Goal: Task Accomplishment & Management: Manage account settings

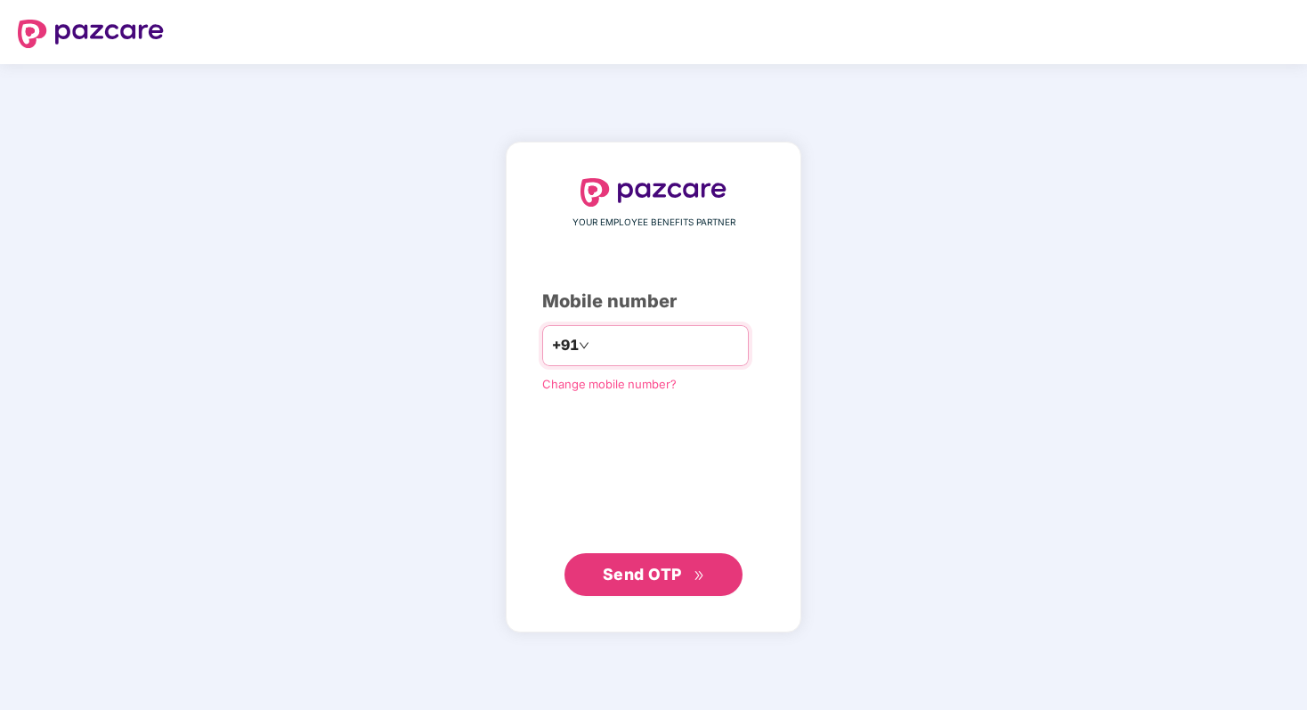
click at [635, 349] on input "number" at bounding box center [666, 345] width 146 height 28
type input "**********"
click at [641, 581] on span "Send OTP" at bounding box center [642, 573] width 79 height 19
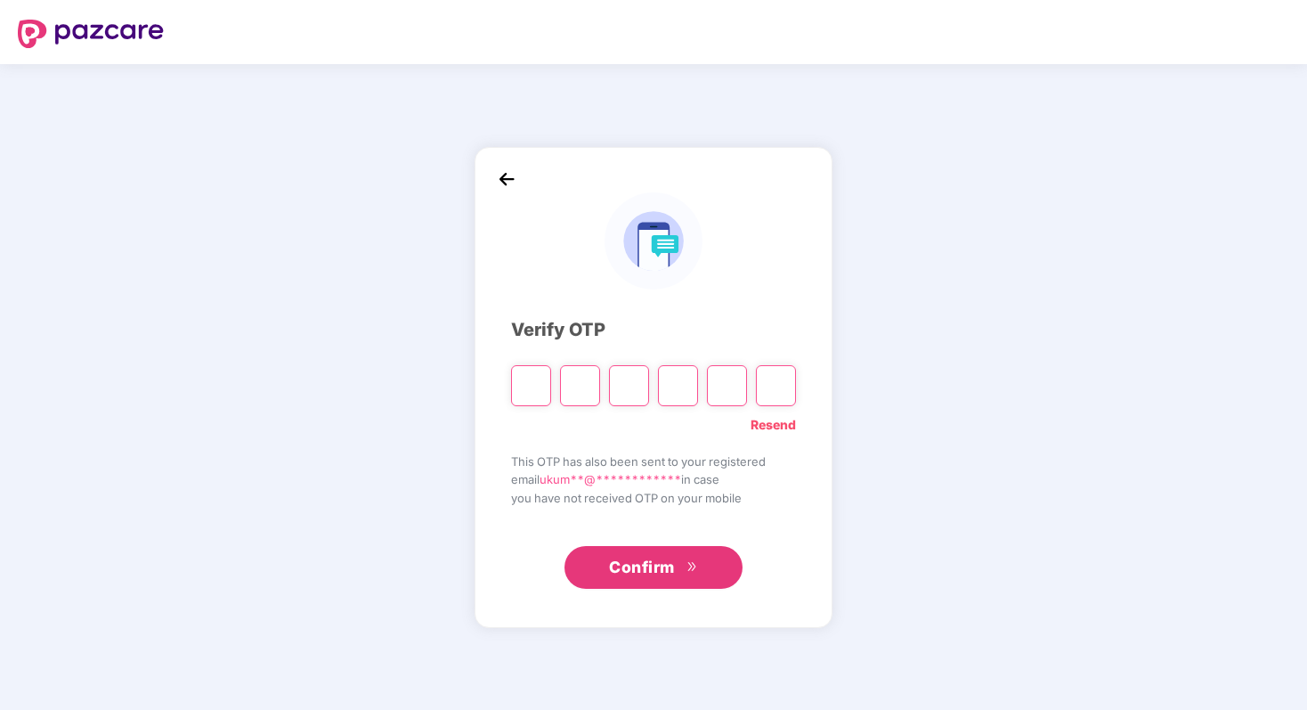
type input "*"
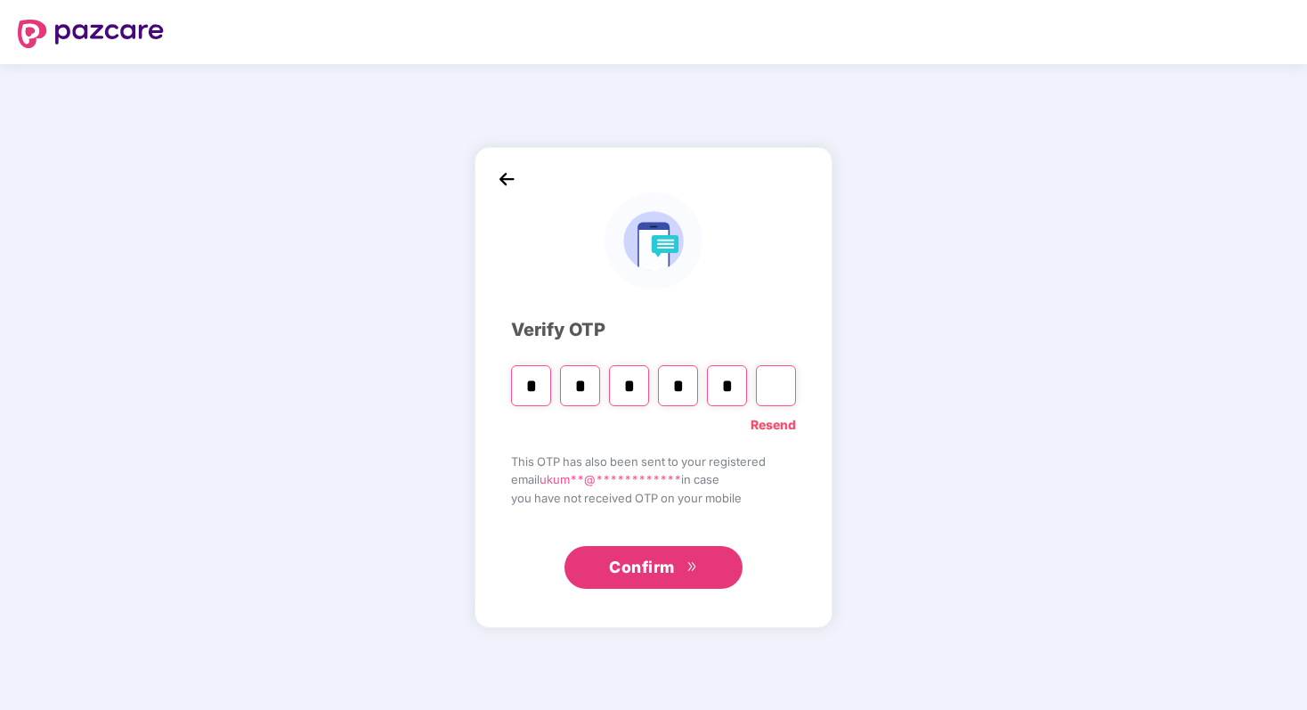
type input "*"
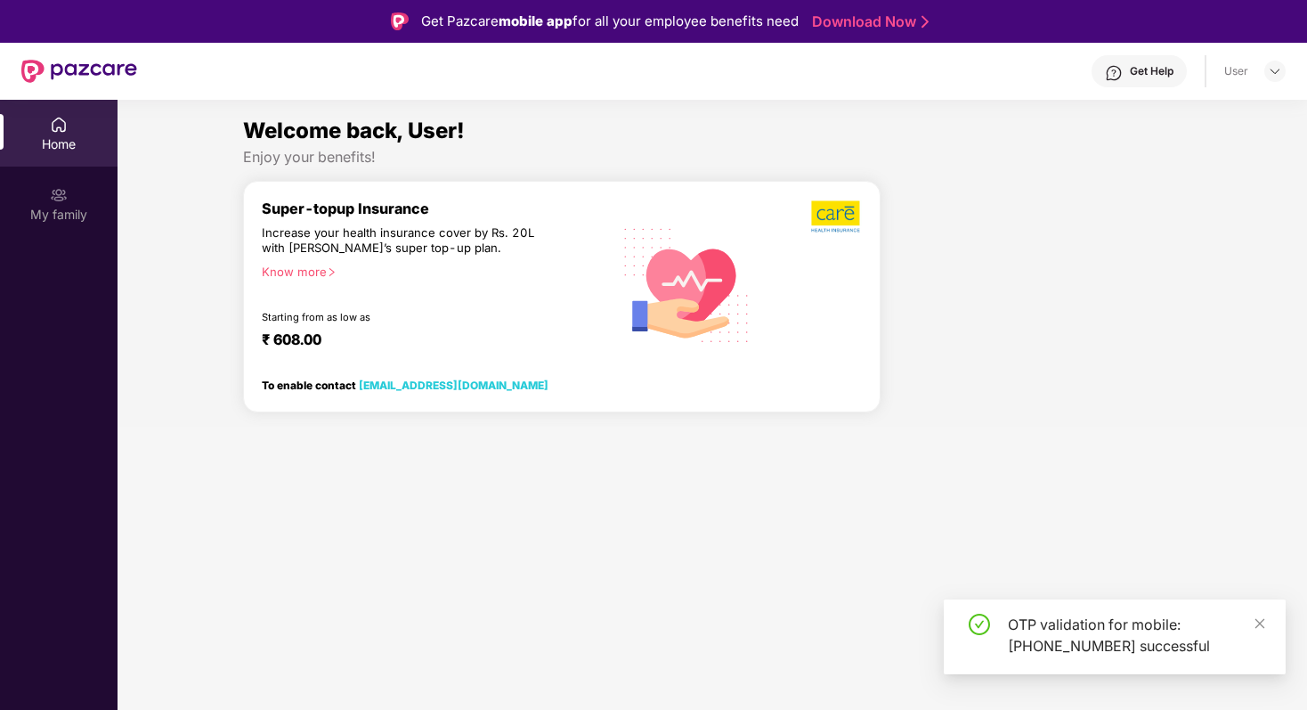
click at [59, 207] on div "My family" at bounding box center [59, 215] width 118 height 18
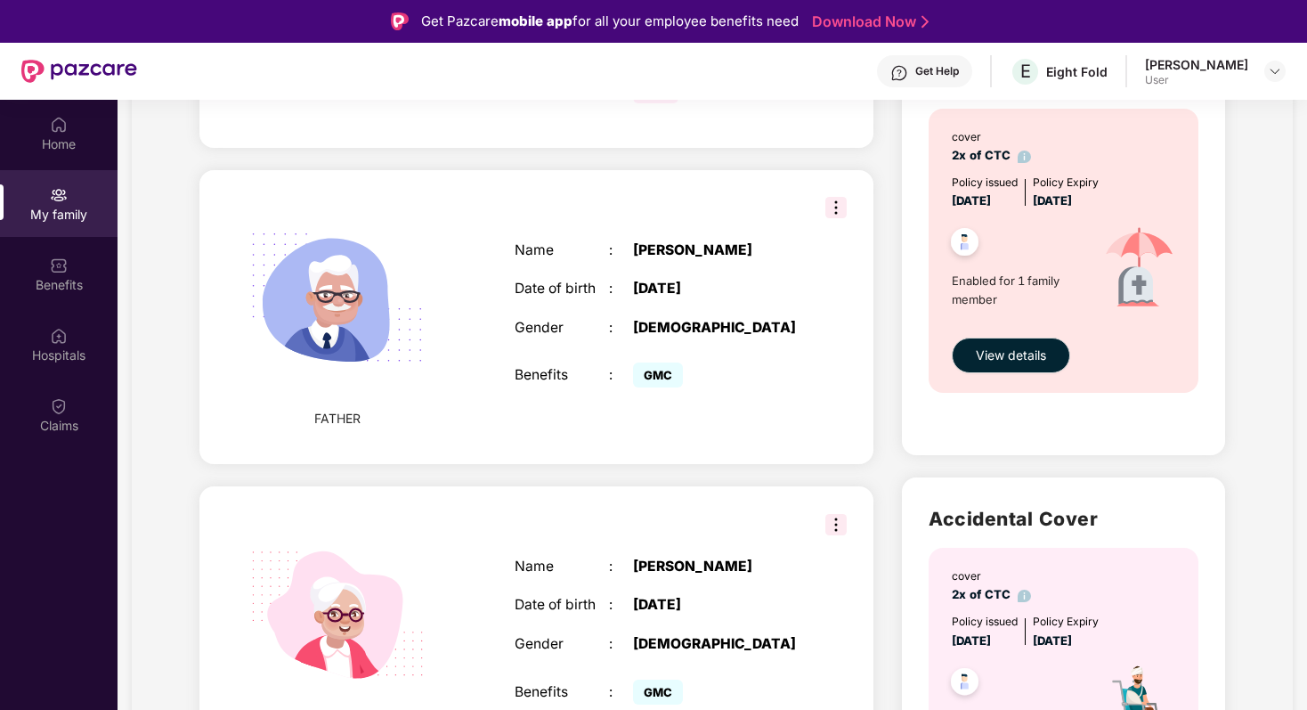
scroll to position [539, 0]
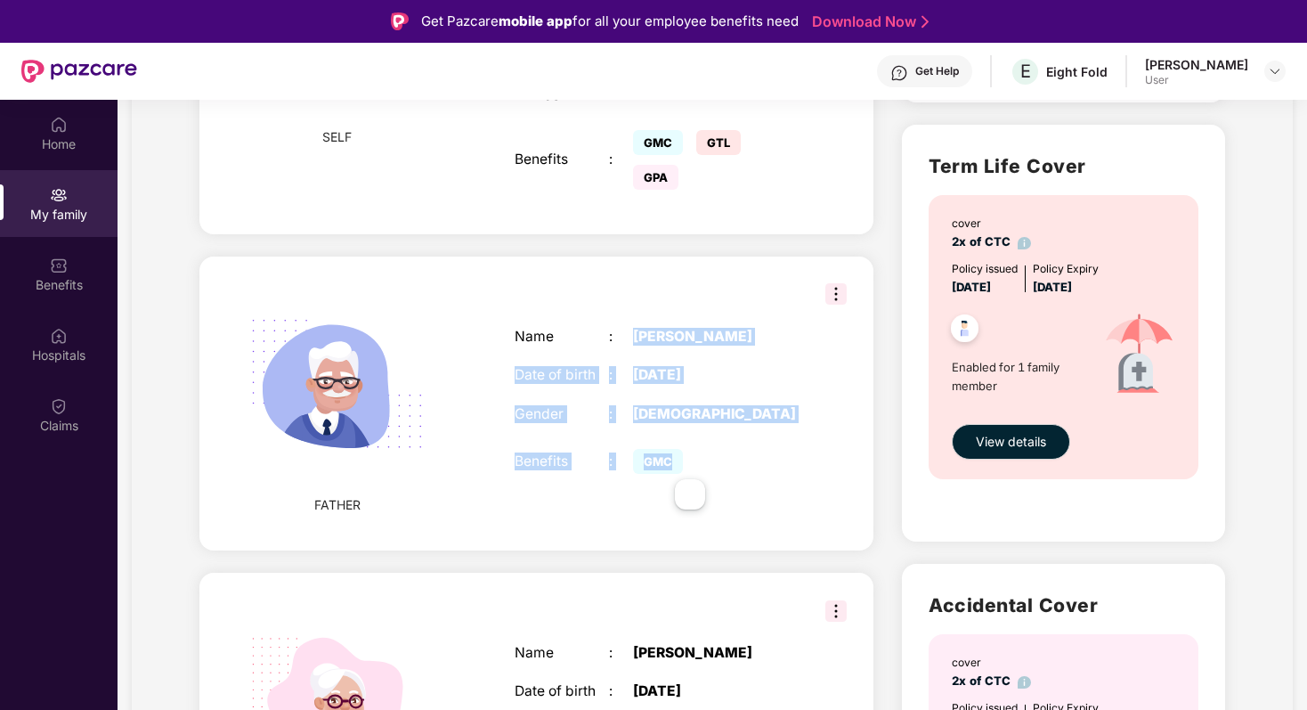
drag, startPoint x: 630, startPoint y: 338, endPoint x: 809, endPoint y: 497, distance: 239.0
click at [809, 497] on div "Name : [PERSON_NAME] Date of birth : [DEMOGRAPHIC_DATA] Gender : [DEMOGRAPHIC_D…" at bounding box center [656, 403] width 319 height 195
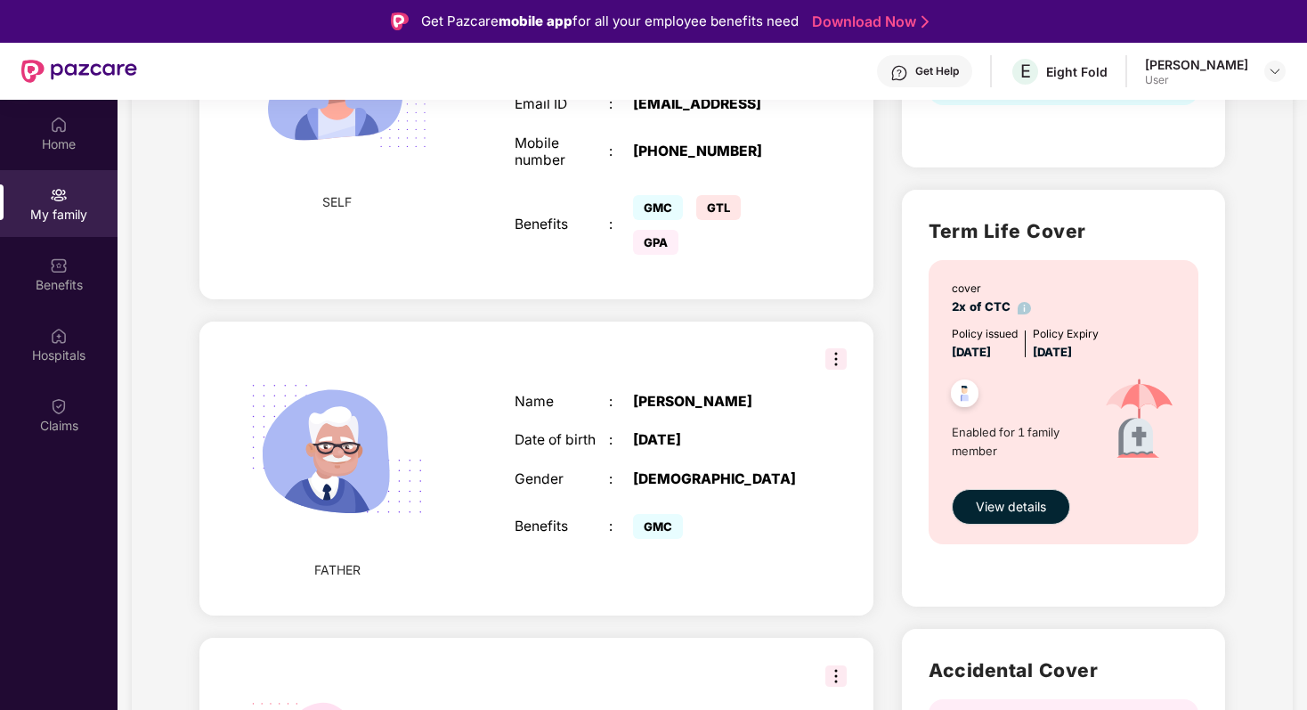
scroll to position [783, 0]
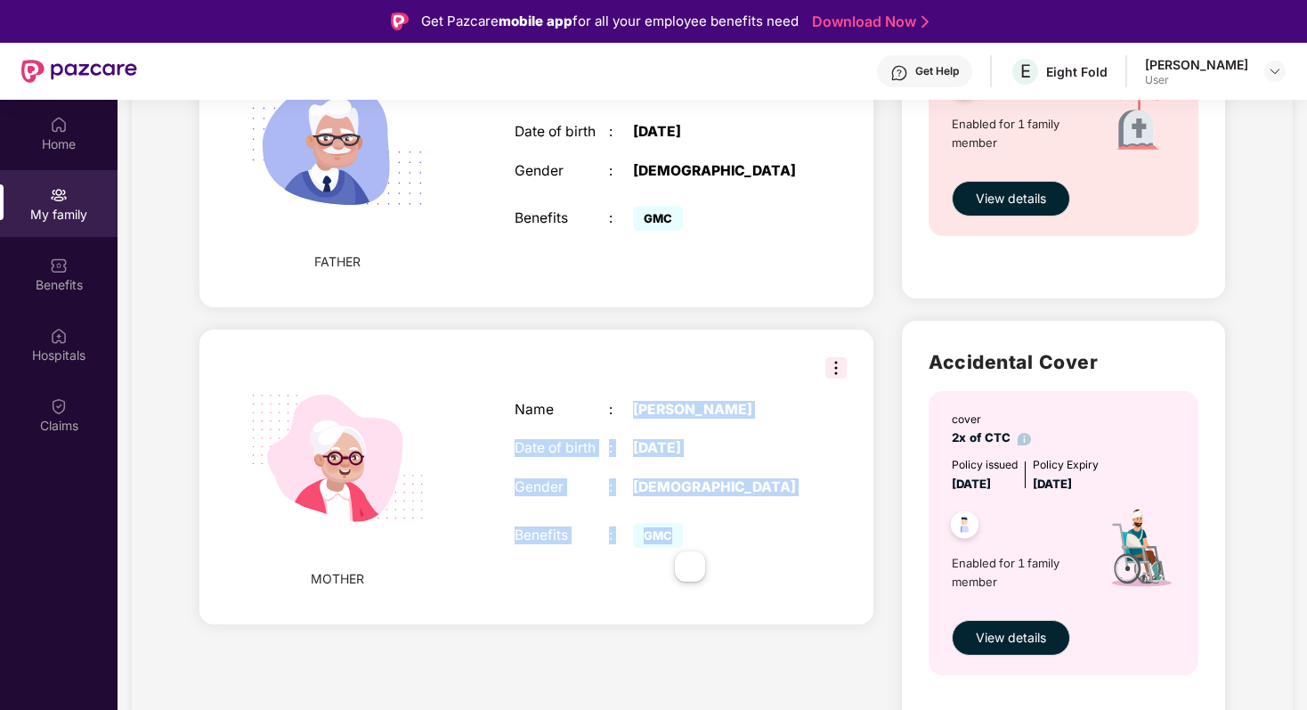
drag, startPoint x: 634, startPoint y: 416, endPoint x: 748, endPoint y: 556, distance: 180.3
click at [748, 556] on div "Name : [PERSON_NAME] Date of birth : [DEMOGRAPHIC_DATA] Gender : [DEMOGRAPHIC_D…" at bounding box center [656, 476] width 319 height 195
click at [748, 553] on div "GMC" at bounding box center [716, 535] width 166 height 35
drag, startPoint x: 748, startPoint y: 556, endPoint x: 523, endPoint y: 391, distance: 279.0
click at [523, 391] on div "Name : [PERSON_NAME] Date of birth : [DEMOGRAPHIC_DATA] Gender : [DEMOGRAPHIC_D…" at bounding box center [656, 476] width 319 height 195
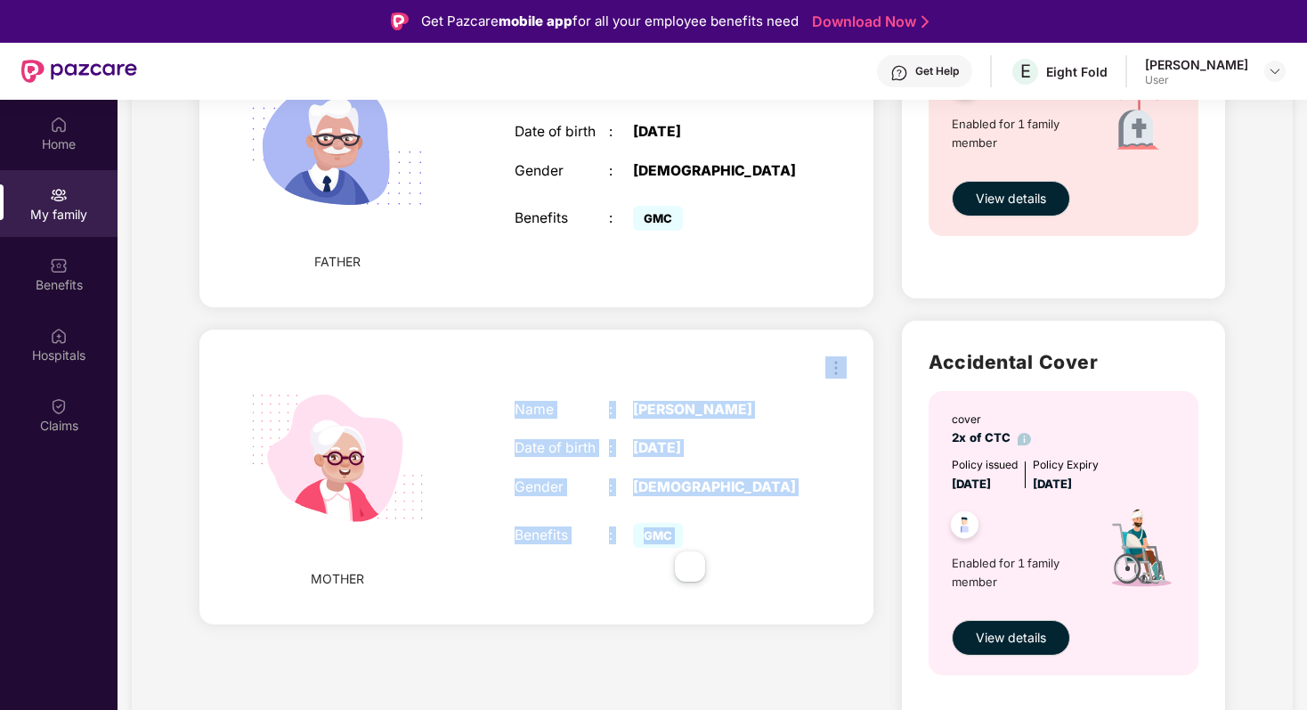
click at [513, 398] on div "Name : [PERSON_NAME] Date of birth : [DEMOGRAPHIC_DATA] Gender : [DEMOGRAPHIC_D…" at bounding box center [656, 476] width 319 height 195
drag, startPoint x: 513, startPoint y: 398, endPoint x: 710, endPoint y: 567, distance: 260.1
click at [710, 567] on div "Name : [PERSON_NAME] Date of birth : [DEMOGRAPHIC_DATA] Gender : [DEMOGRAPHIC_D…" at bounding box center [656, 476] width 319 height 195
click at [736, 545] on div "GMC" at bounding box center [716, 535] width 166 height 35
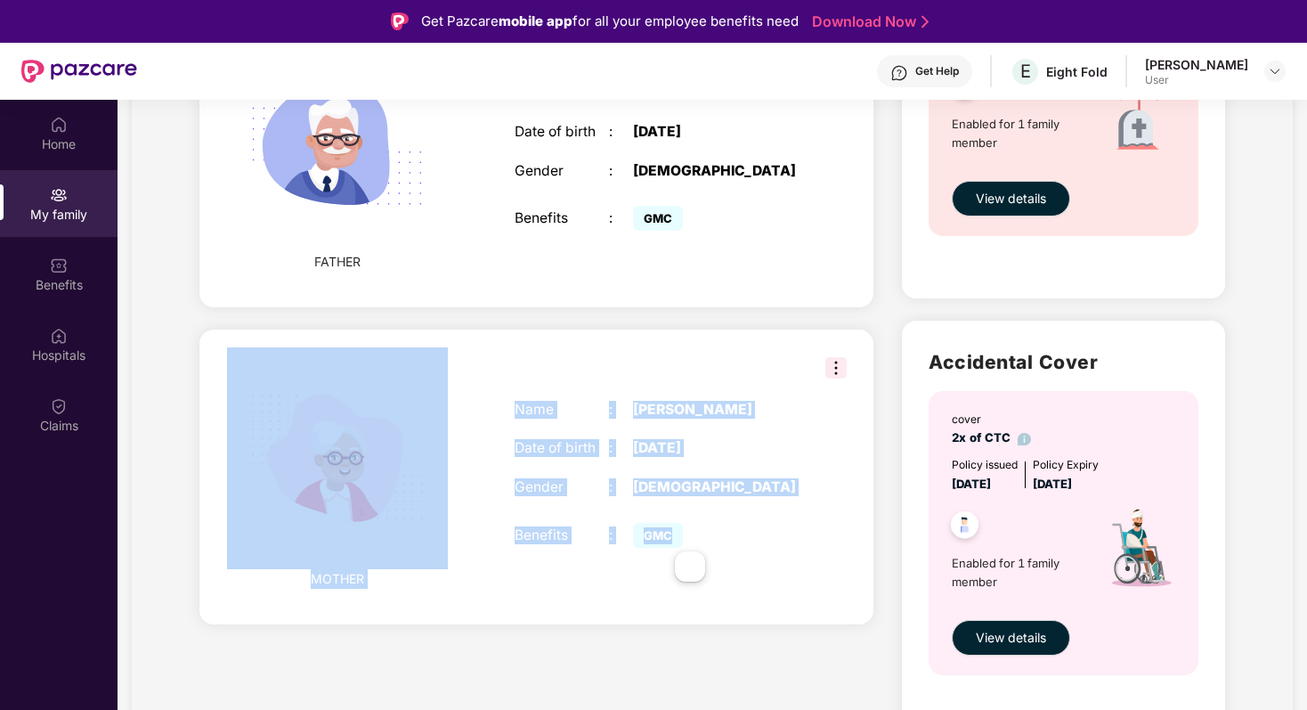
drag, startPoint x: 736, startPoint y: 545, endPoint x: 232, endPoint y: 348, distance: 540.9
click at [232, 348] on div "MOTHER Name : [PERSON_NAME] Date of birth : [DEMOGRAPHIC_DATA] Gender : [DEMOGR…" at bounding box center [536, 476] width 674 height 294
click at [209, 345] on div "MOTHER Name : [PERSON_NAME] Date of birth : [DEMOGRAPHIC_DATA] Gender : [DEMOGR…" at bounding box center [536, 476] width 674 height 294
drag, startPoint x: 209, startPoint y: 345, endPoint x: 750, endPoint y: 547, distance: 577.2
click at [750, 547] on div "MOTHER Name : [PERSON_NAME] Date of birth : [DEMOGRAPHIC_DATA] Gender : [DEMOGR…" at bounding box center [536, 476] width 674 height 294
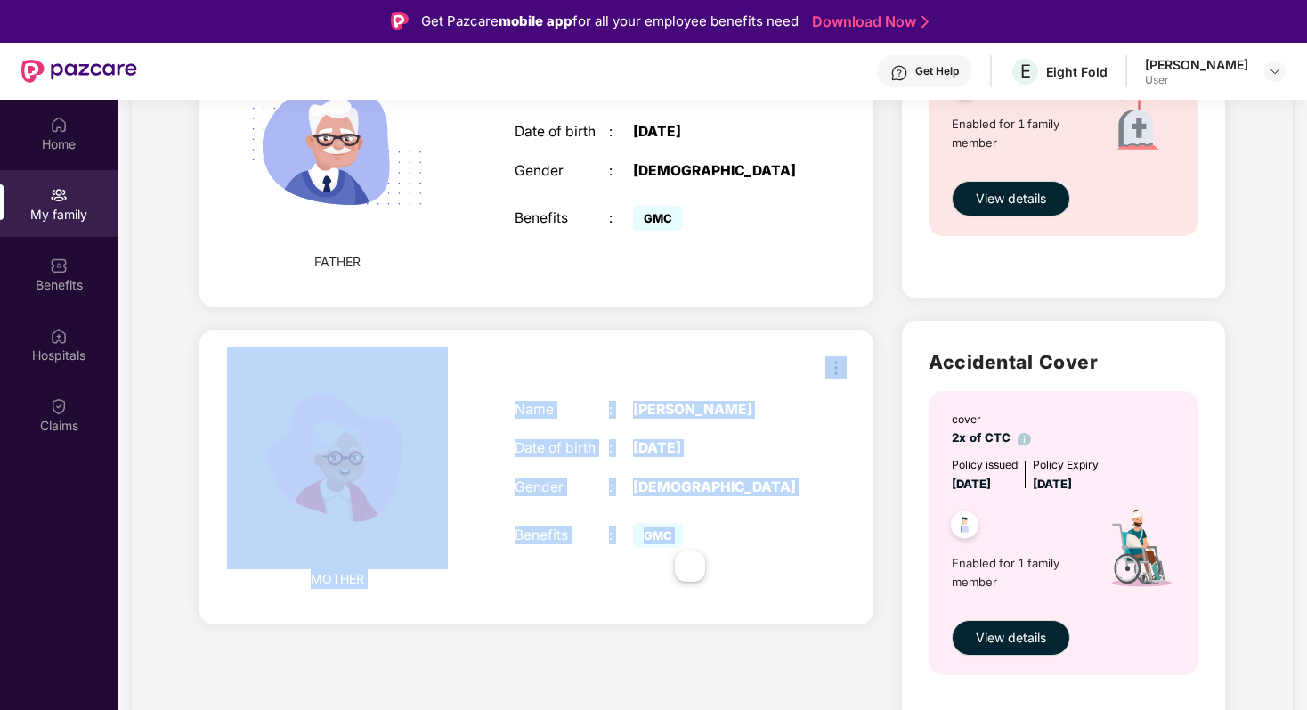
click at [750, 547] on div "GMC" at bounding box center [716, 535] width 166 height 35
drag, startPoint x: 750, startPoint y: 547, endPoint x: 243, endPoint y: 397, distance: 528.4
click at [243, 397] on div "MOTHER Name : [PERSON_NAME] Date of birth : [DEMOGRAPHIC_DATA] Gender : [DEMOGR…" at bounding box center [536, 476] width 674 height 294
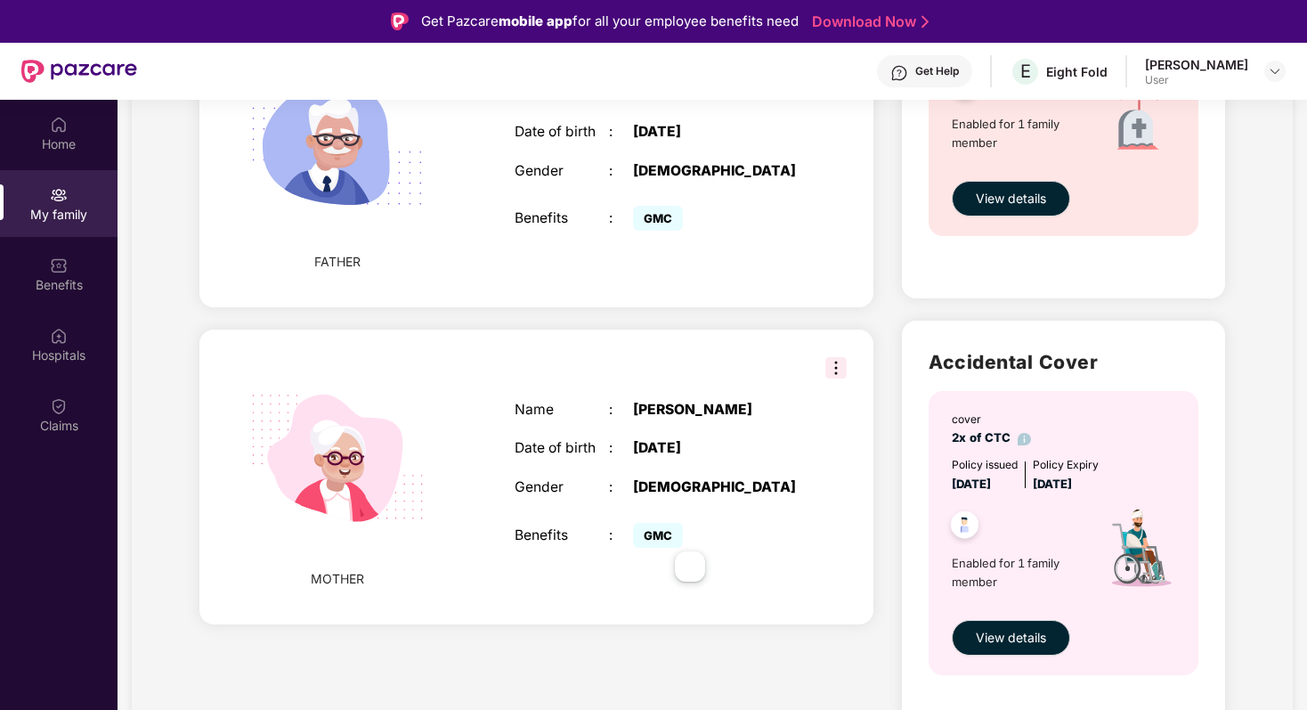
click at [209, 360] on div "MOTHER Name : [PERSON_NAME] Date of birth : [DEMOGRAPHIC_DATA] Gender : [DEMOGR…" at bounding box center [536, 476] width 674 height 294
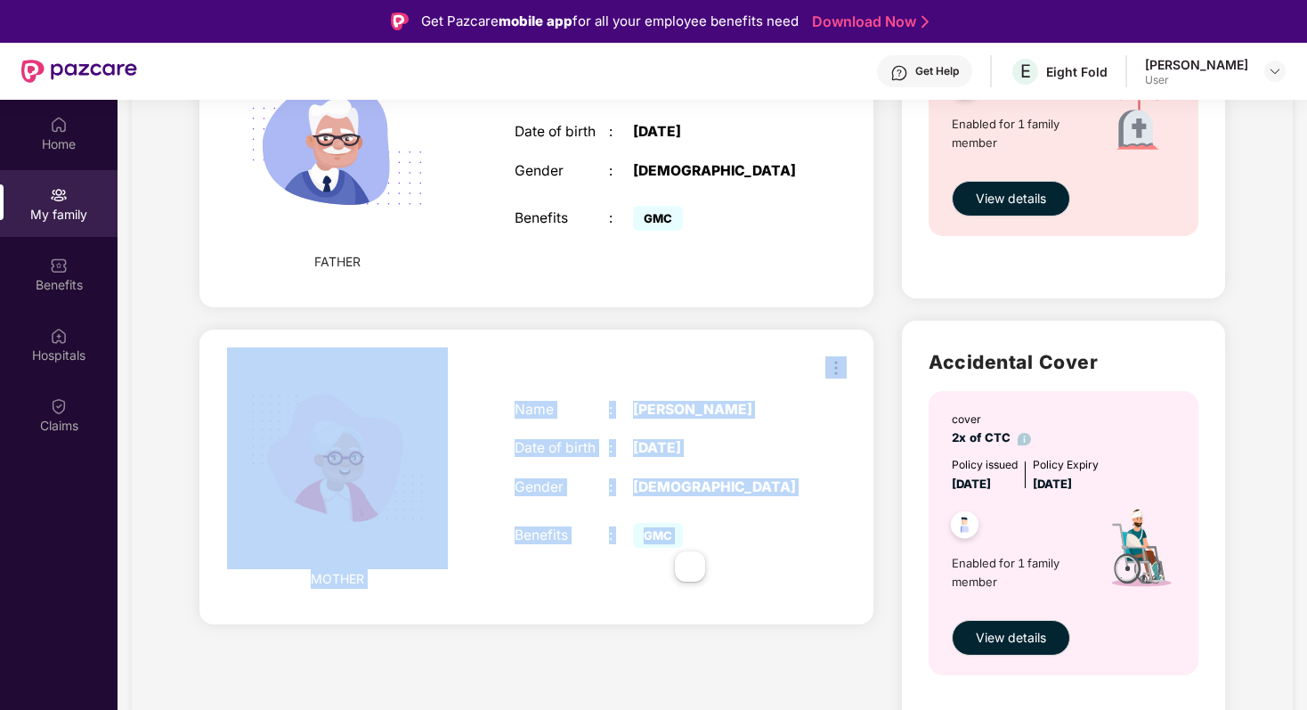
drag, startPoint x: 209, startPoint y: 360, endPoint x: 721, endPoint y: 560, distance: 549.7
click at [721, 560] on div "MOTHER Name : [PERSON_NAME] Date of birth : [DEMOGRAPHIC_DATA] Gender : [DEMOGR…" at bounding box center [536, 476] width 674 height 294
click at [762, 553] on div "GMC" at bounding box center [716, 535] width 166 height 35
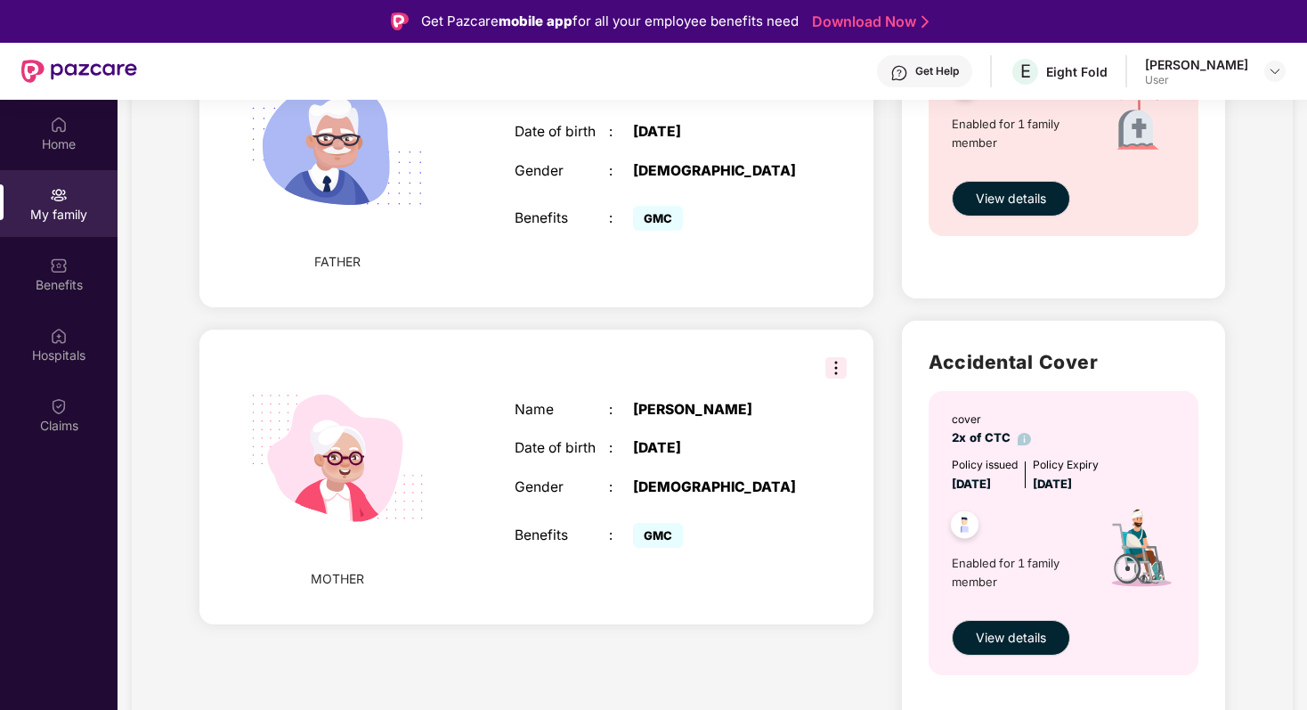
scroll to position [0, 0]
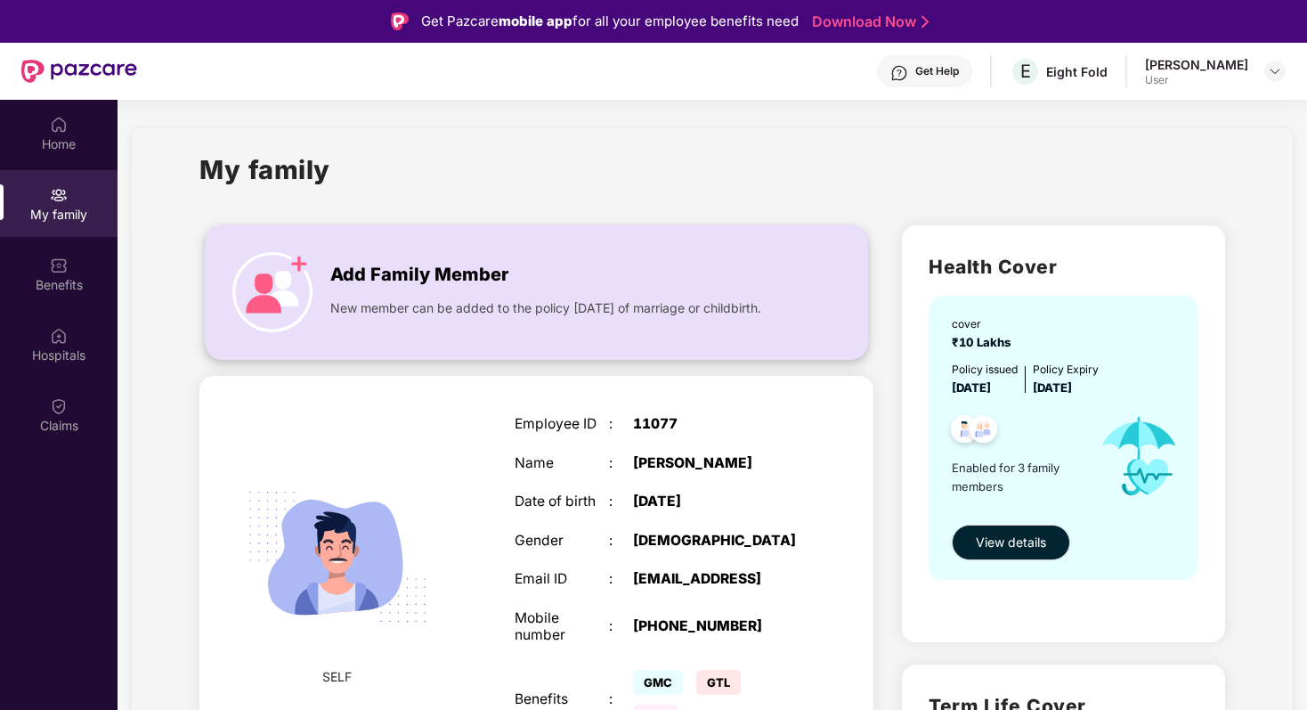
click at [264, 284] on img at bounding box center [272, 292] width 80 height 80
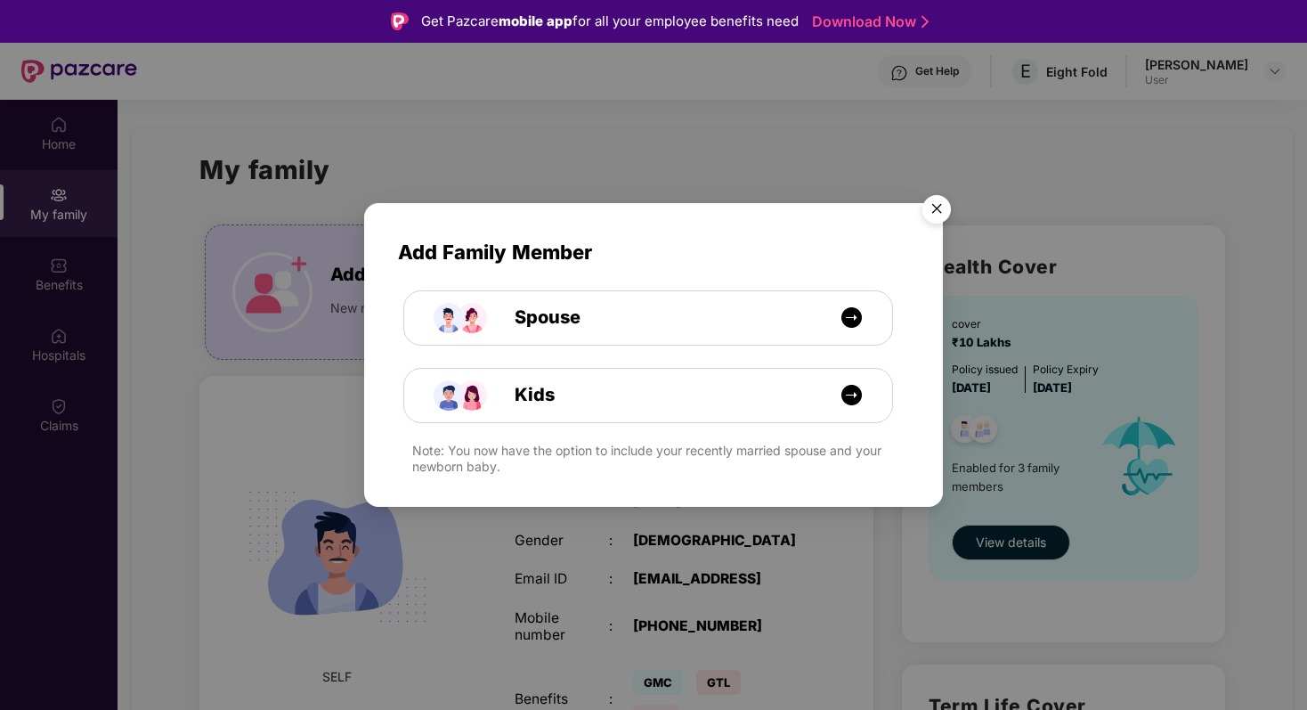
click at [934, 207] on img "Close" at bounding box center [937, 212] width 50 height 50
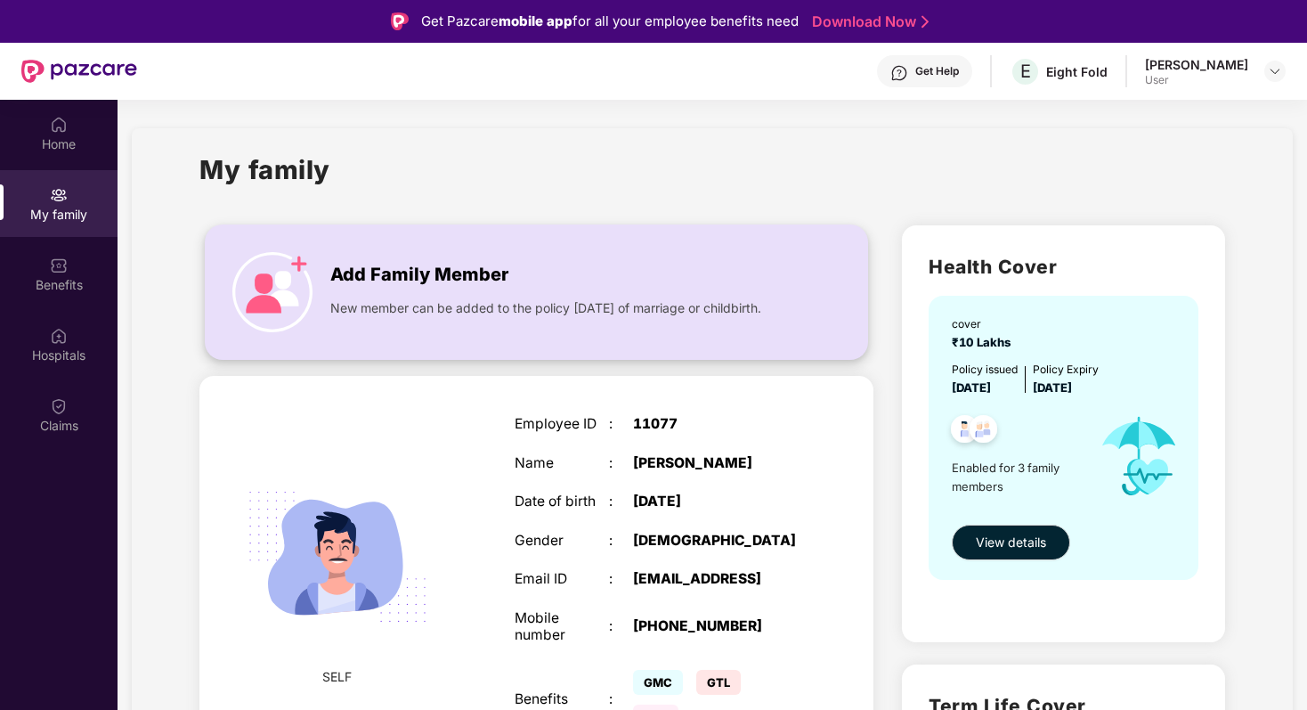
click at [280, 281] on img at bounding box center [272, 292] width 80 height 80
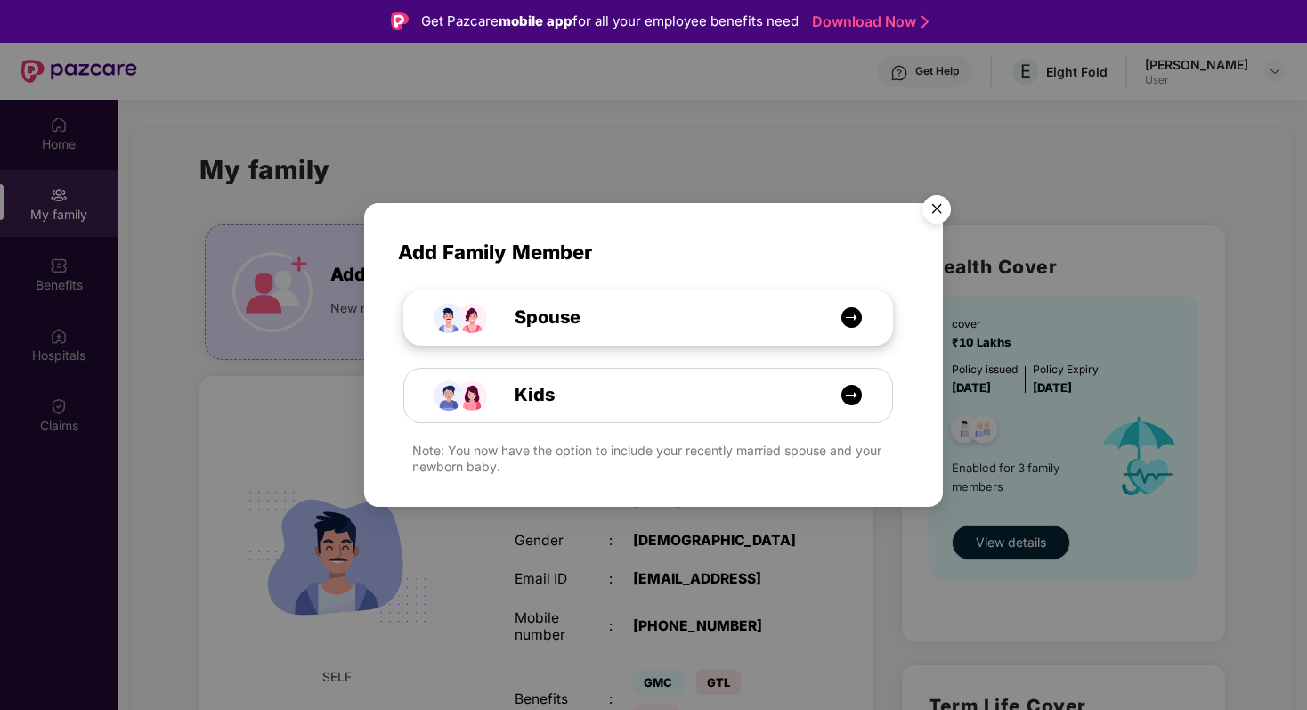
click at [725, 309] on div "Spouse" at bounding box center [657, 318] width 366 height 28
select select "****"
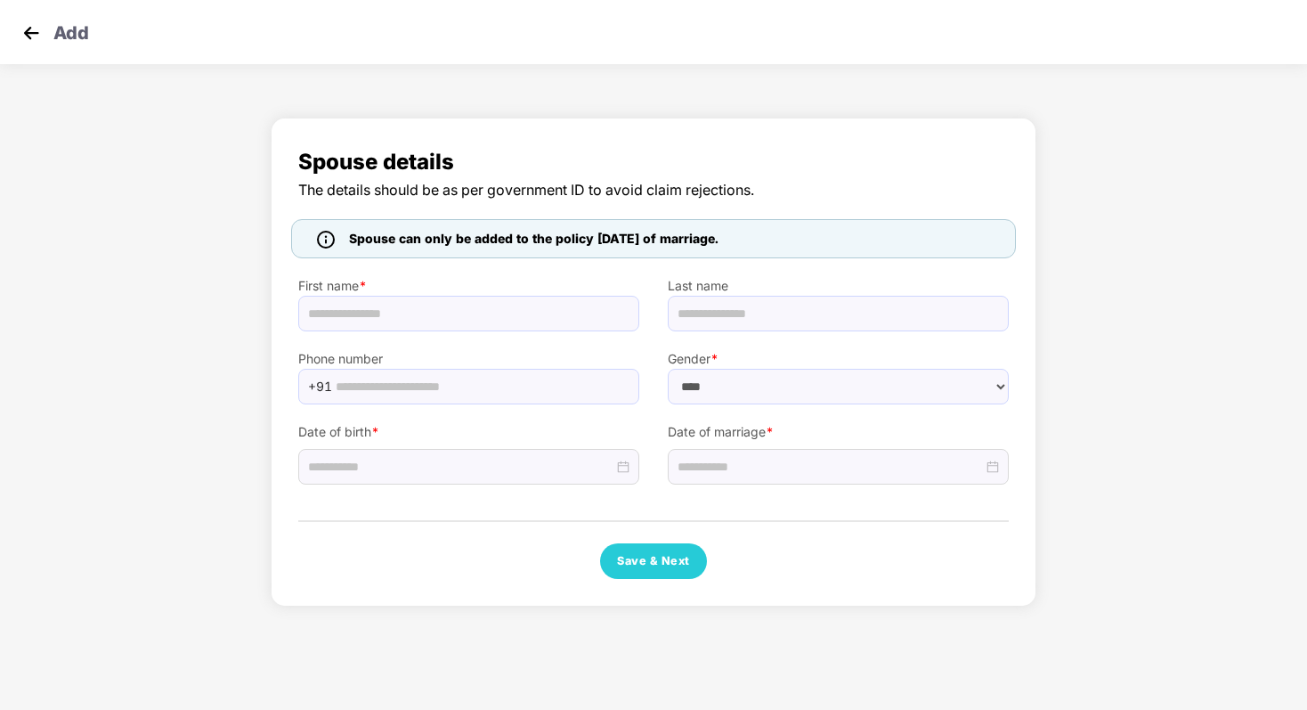
click at [26, 33] on img at bounding box center [31, 33] width 27 height 27
